Goal: Task Accomplishment & Management: Use online tool/utility

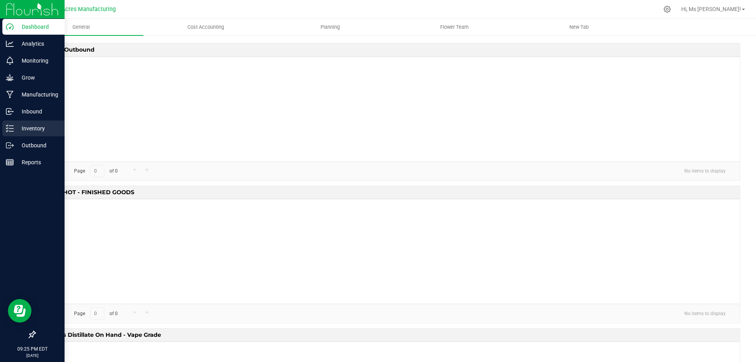
click at [42, 131] on p "Inventory" at bounding box center [37, 128] width 47 height 9
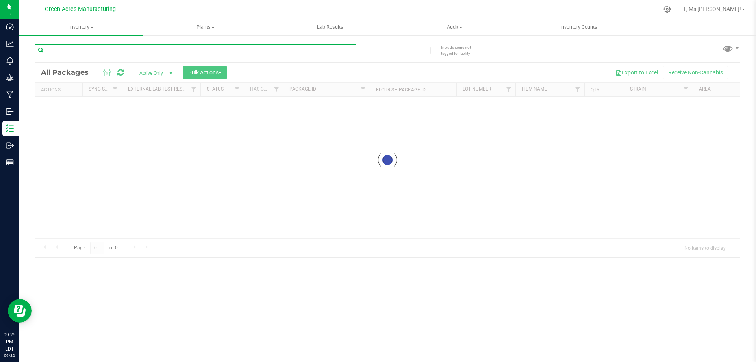
click at [149, 56] on input "text" at bounding box center [196, 50] width 322 height 12
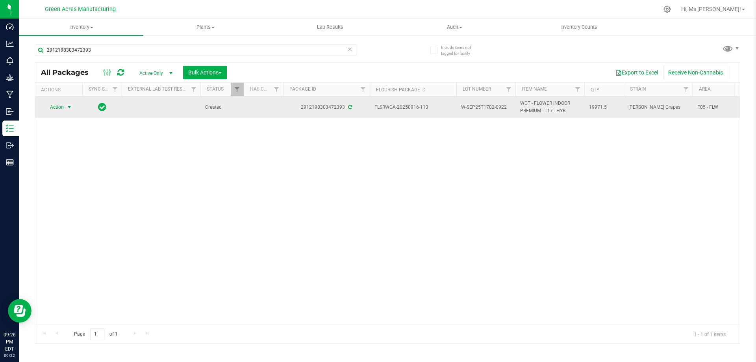
click at [56, 104] on span "Action" at bounding box center [53, 107] width 21 height 11
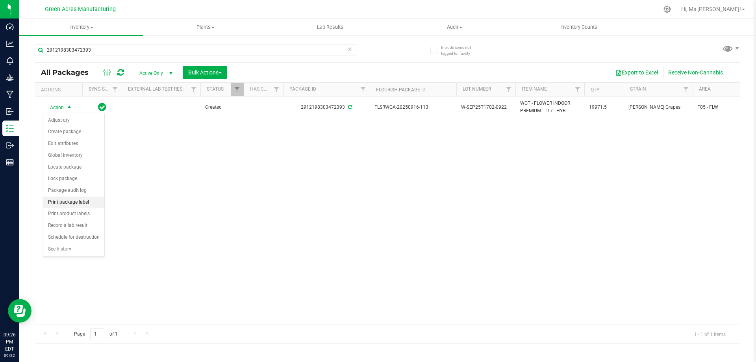
click at [91, 201] on li "Print package label" at bounding box center [73, 202] width 61 height 12
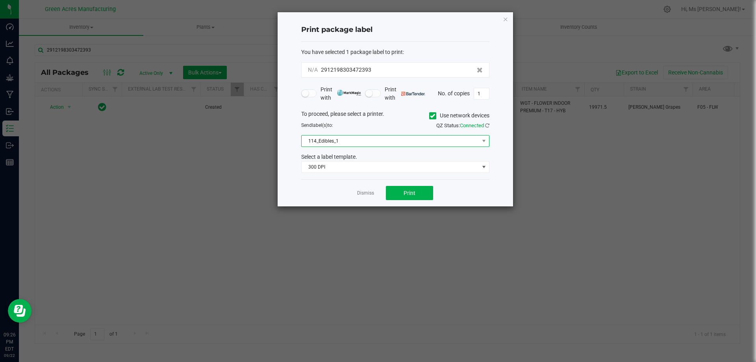
click at [439, 139] on span "114_Edibles_1" at bounding box center [391, 140] width 178 height 11
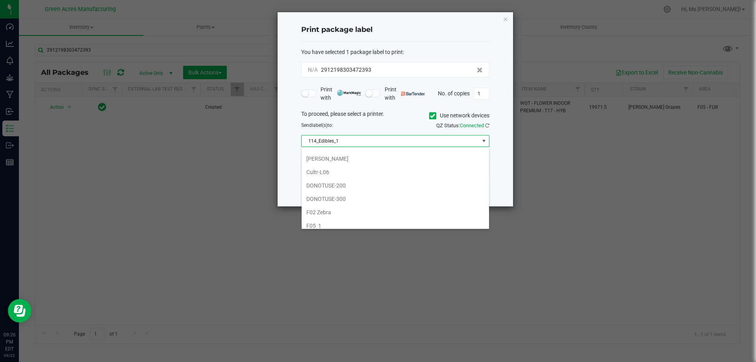
scroll to position [197, 0]
click at [403, 202] on li "F05_2 Zebra" at bounding box center [395, 199] width 187 height 13
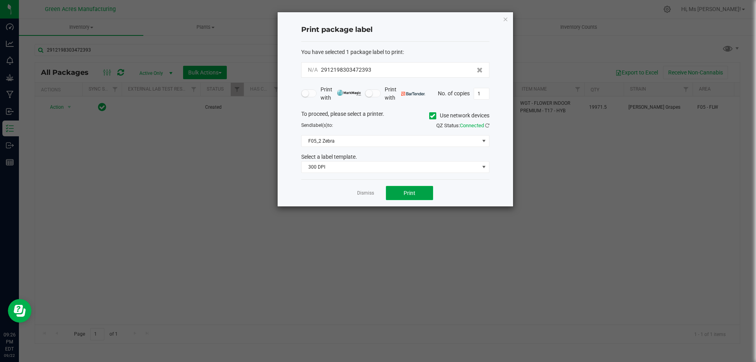
click at [410, 191] on span "Print" at bounding box center [410, 193] width 12 height 6
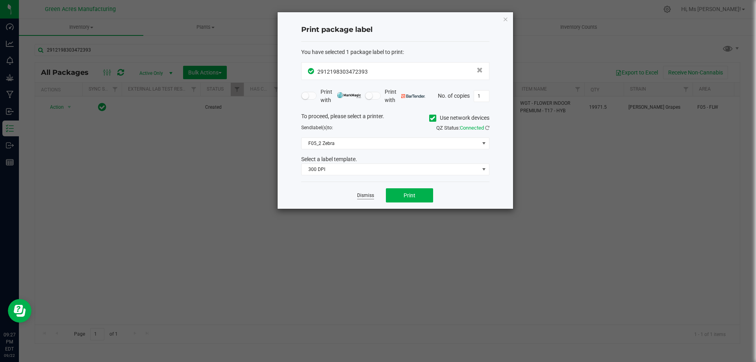
click at [365, 198] on link "Dismiss" at bounding box center [365, 195] width 17 height 7
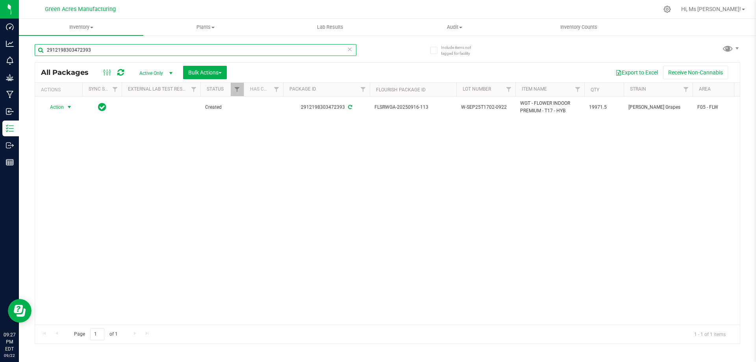
click at [123, 48] on input "2912198303472393" at bounding box center [196, 50] width 322 height 12
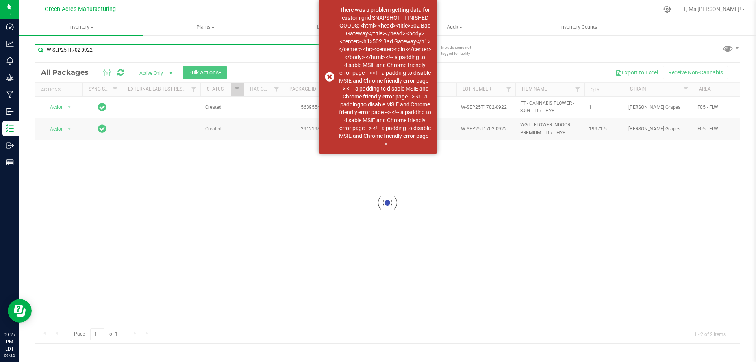
type input "W-SEP25T1702-0922"
click at [55, 108] on div at bounding box center [387, 203] width 705 height 281
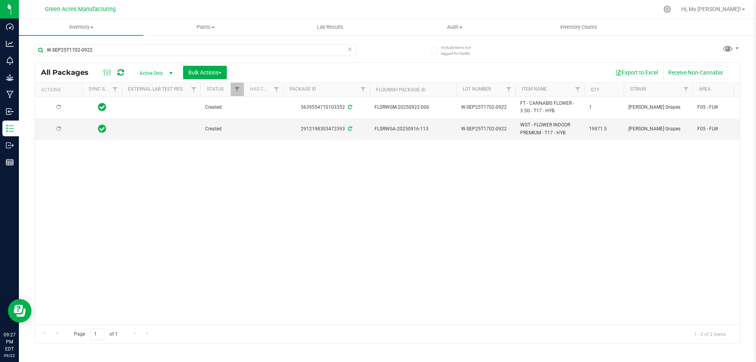
click at [55, 108] on div at bounding box center [59, 107] width 38 height 7
click at [55, 108] on span "Action" at bounding box center [53, 107] width 21 height 11
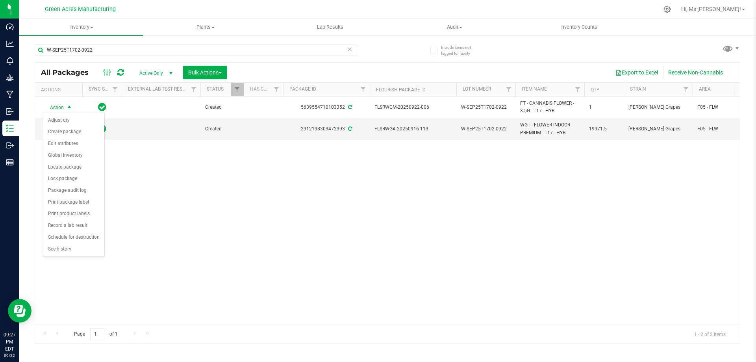
click at [284, 256] on div "Action Action Adjust qty Create package Edit attributes Global inventory Locate…" at bounding box center [387, 210] width 705 height 228
